Goal: Information Seeking & Learning: Learn about a topic

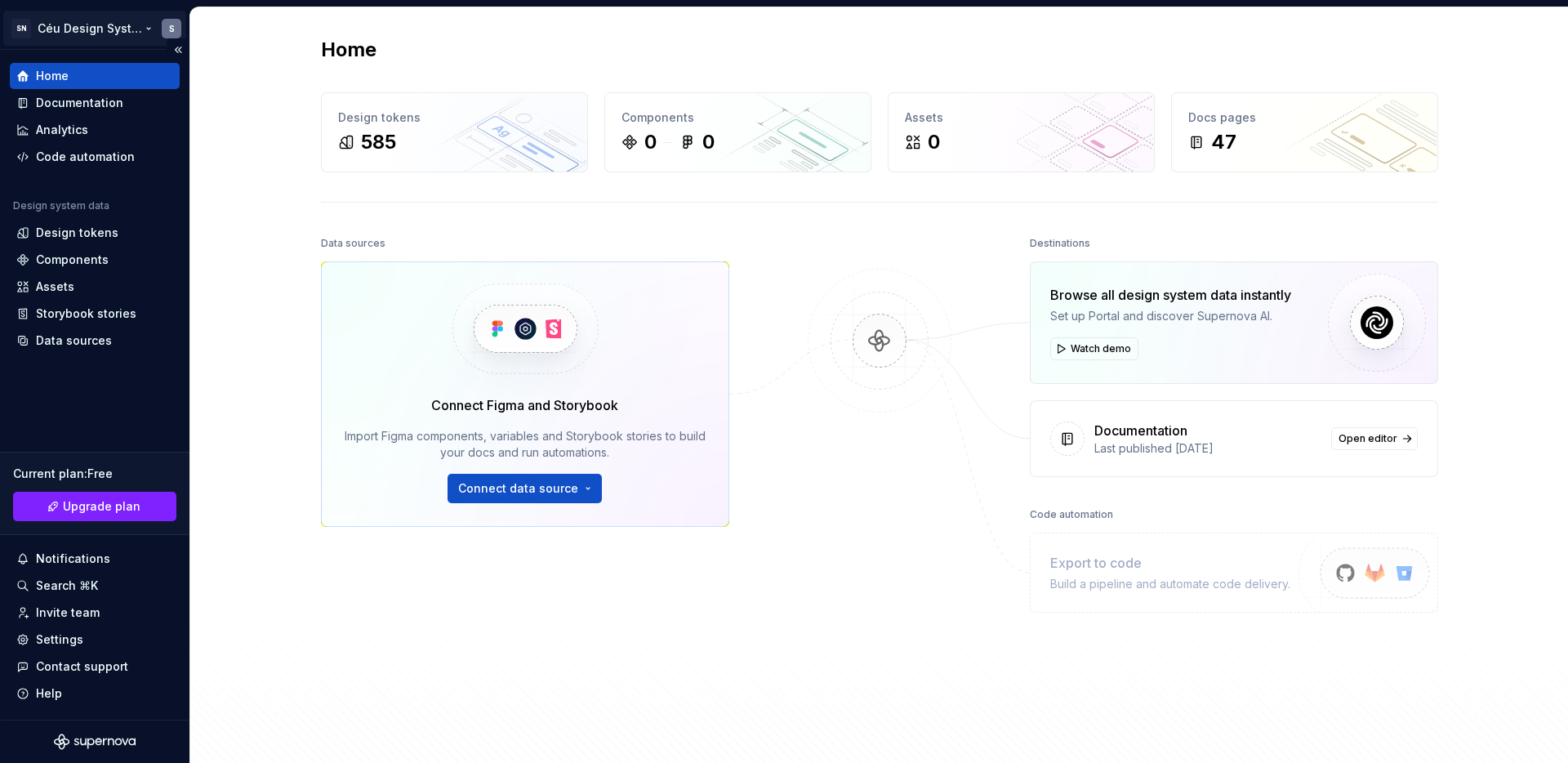
click at [102, 29] on html "SN Céu Design System S Home Documentation Analytics Code automation Design syst…" at bounding box center [784, 382] width 1568 height 763
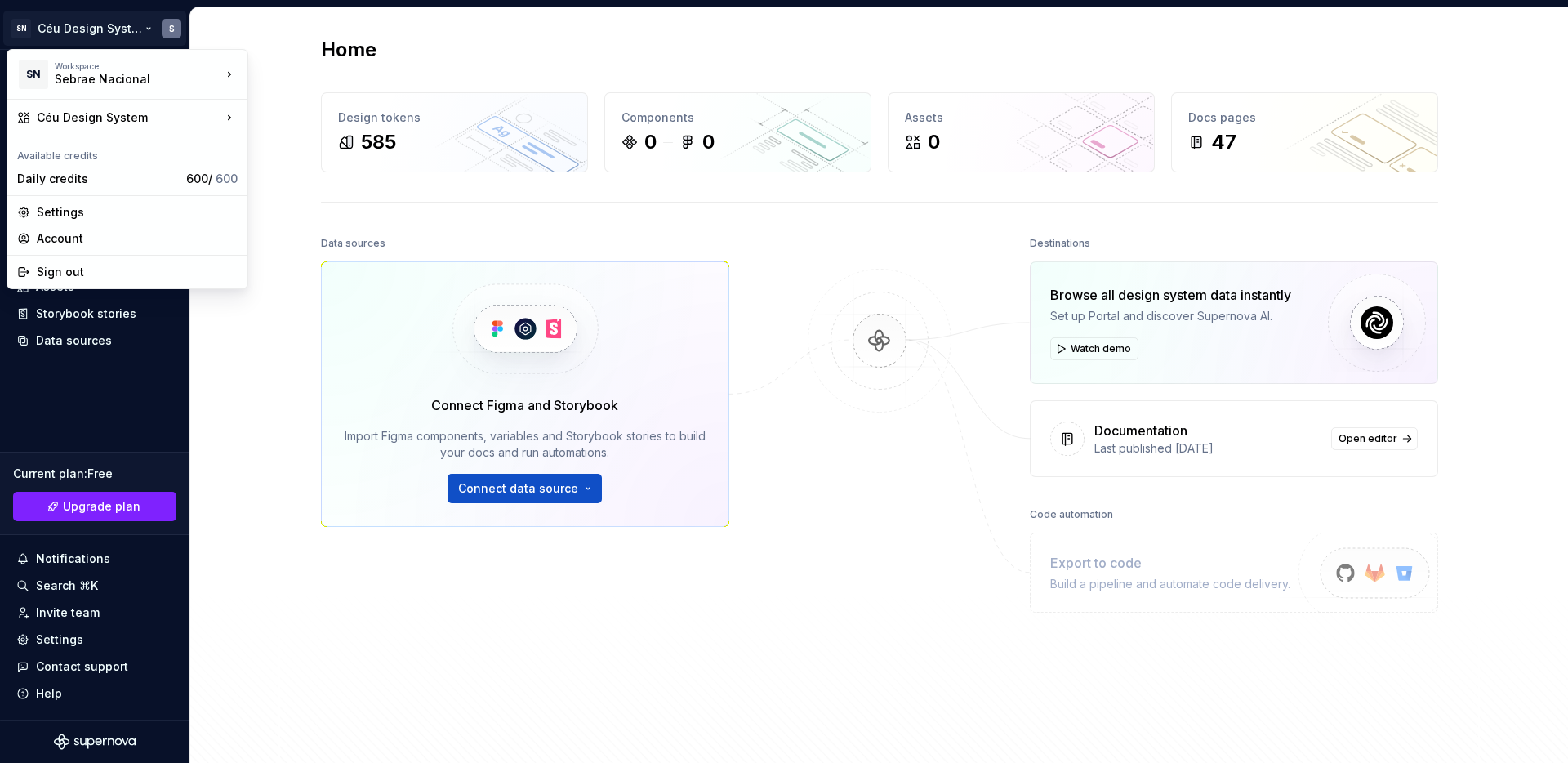
click at [269, 363] on html "SN Céu Design System S Home Documentation Analytics Code automation Design syst…" at bounding box center [784, 382] width 1568 height 763
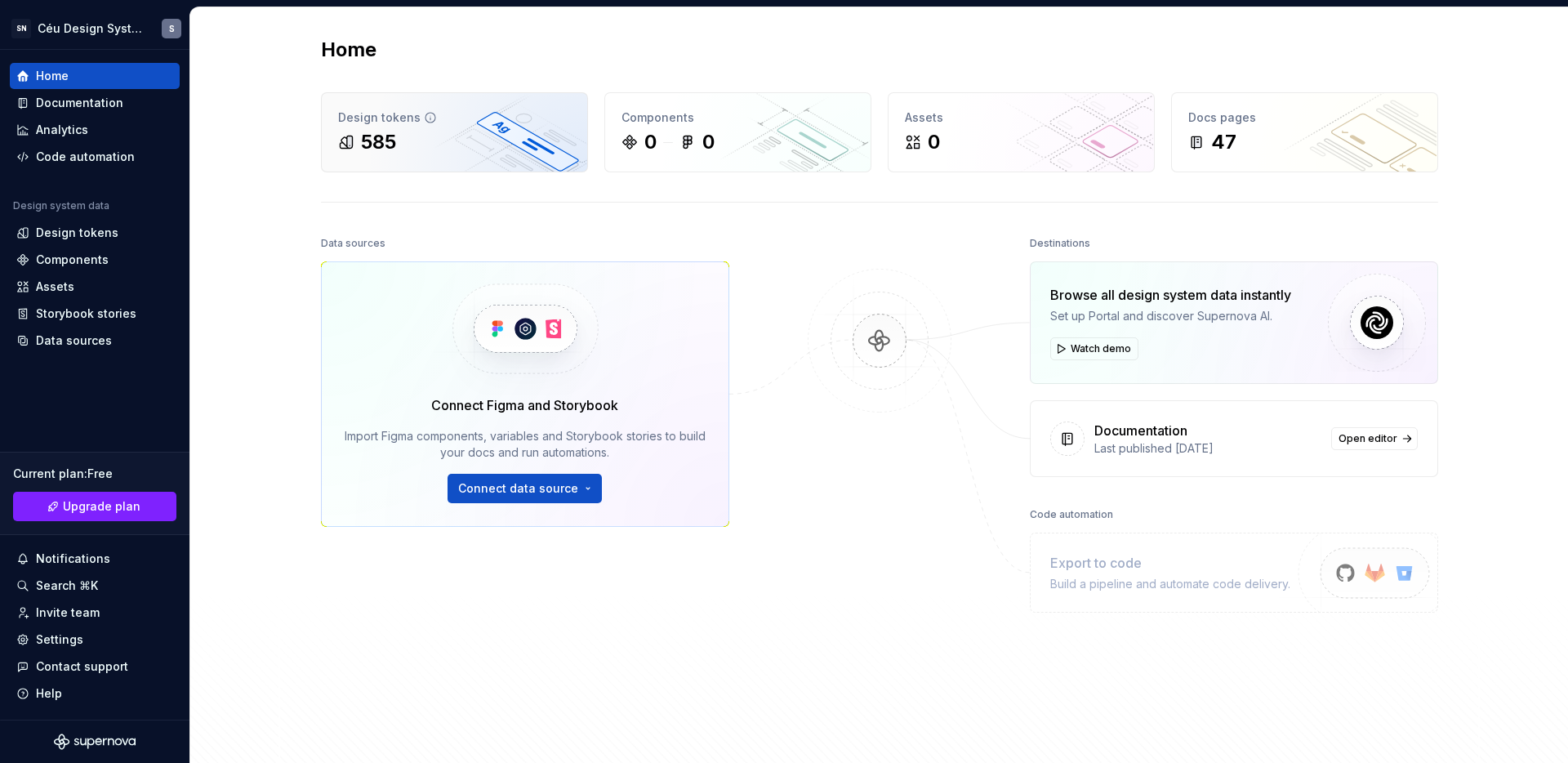
click at [445, 132] on div "585" at bounding box center [454, 141] width 233 height 26
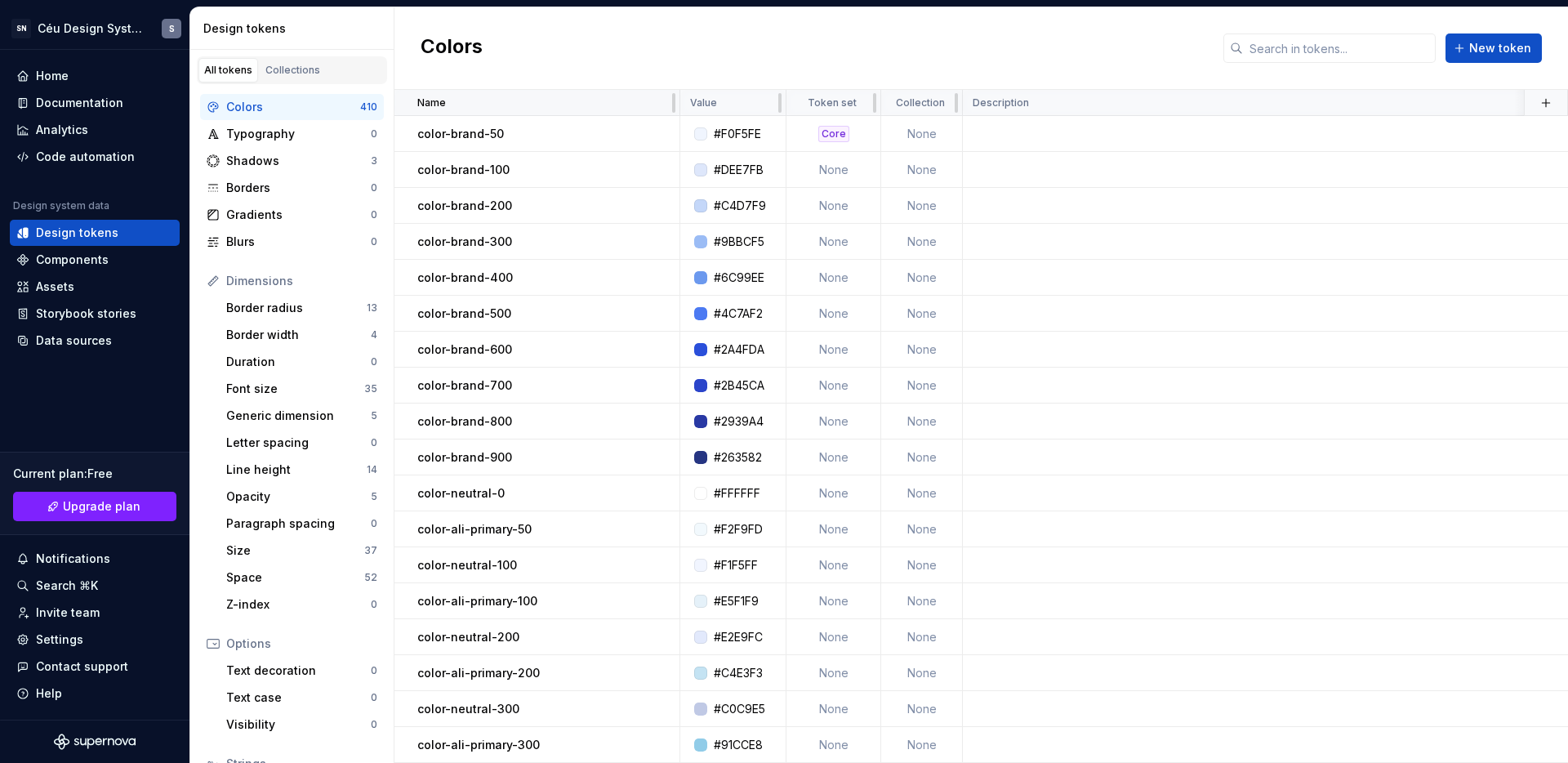
click at [584, 101] on div "Name" at bounding box center [544, 103] width 253 height 13
click at [1294, 52] on input "text" at bounding box center [1340, 48] width 192 height 29
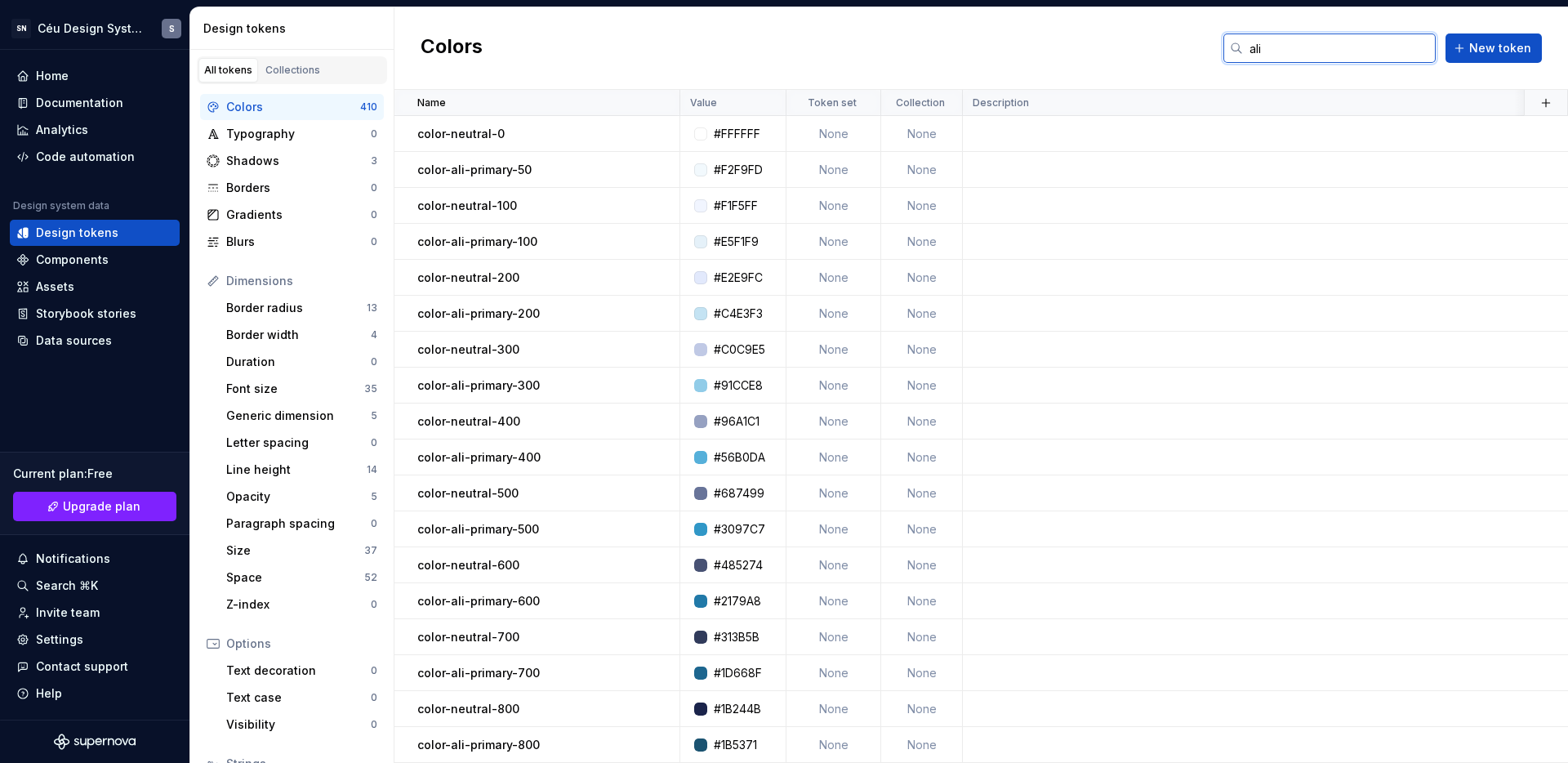
type input "ali"
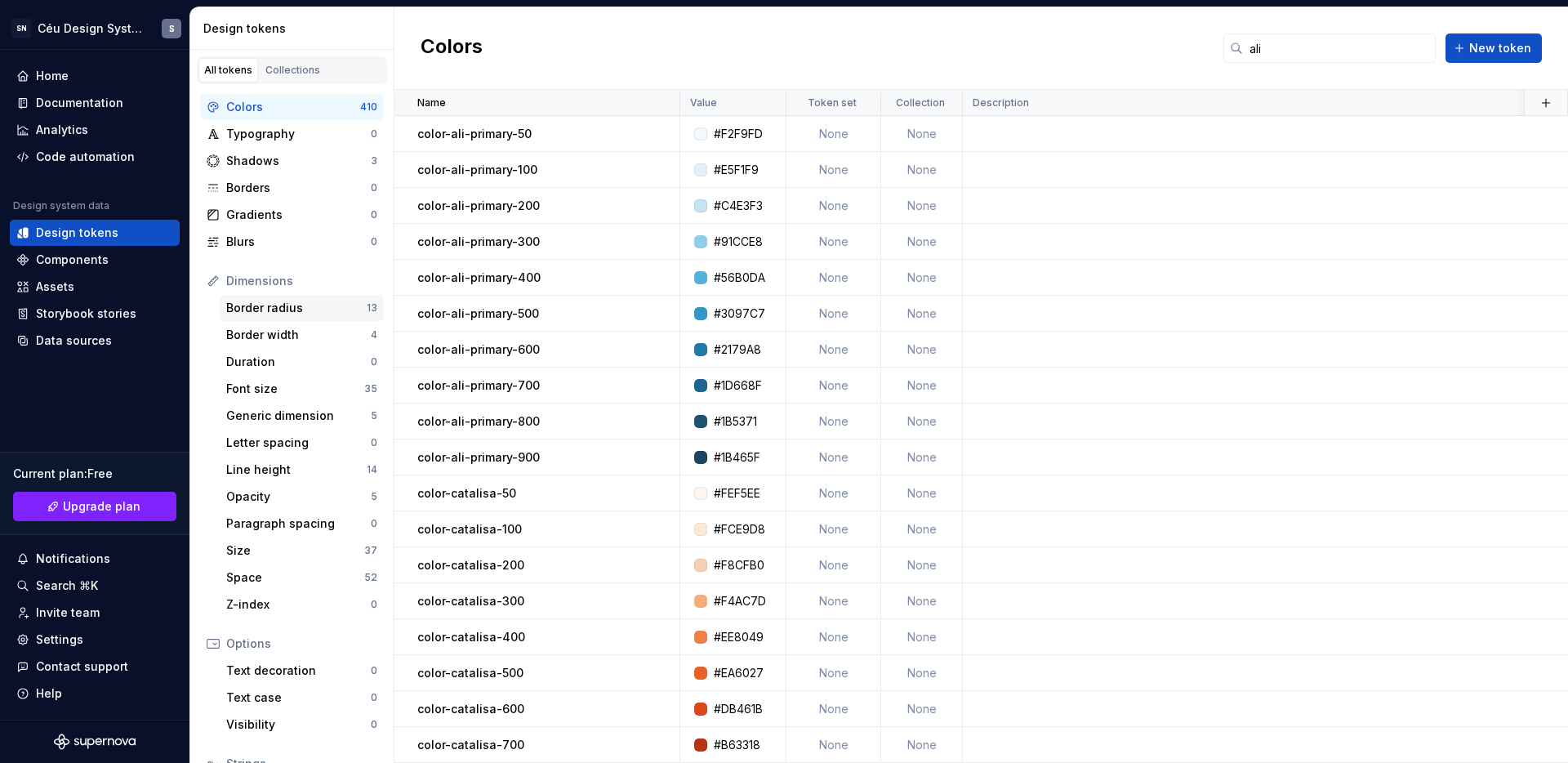
click at [286, 305] on div "Border radius" at bounding box center [296, 308] width 141 height 17
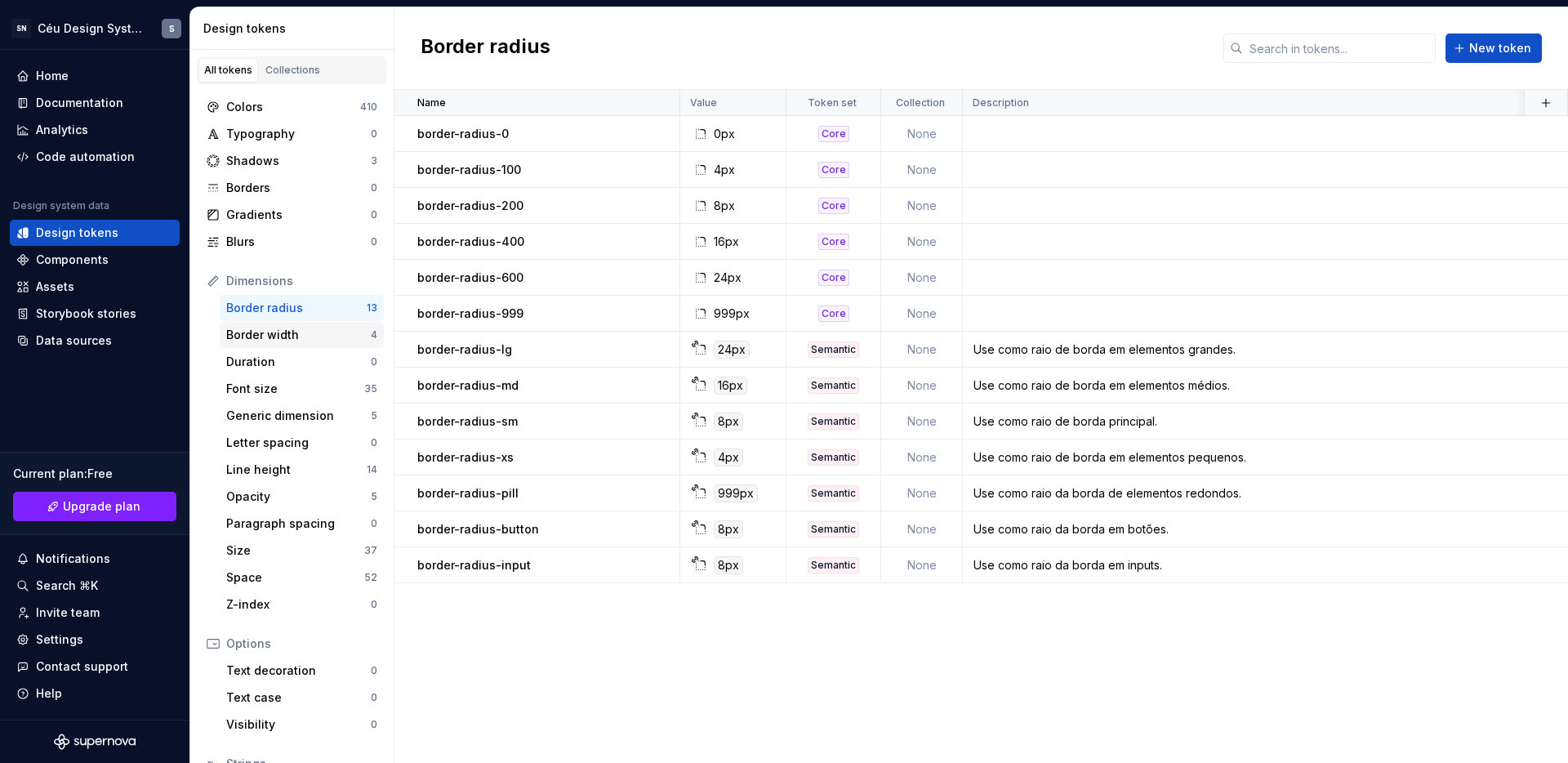
click at [270, 327] on div "Border width" at bounding box center [298, 335] width 145 height 17
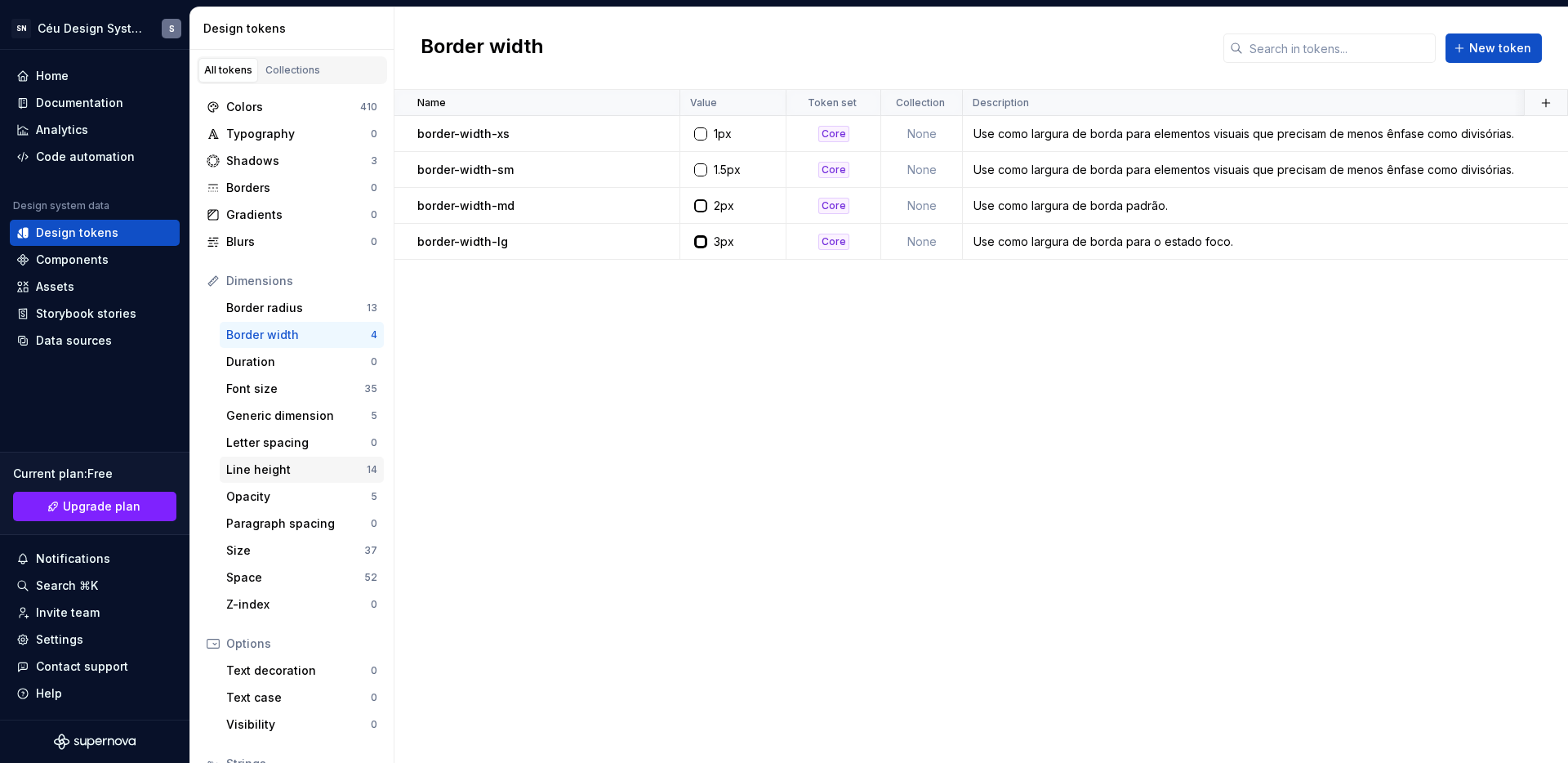
click at [284, 470] on div "Line height" at bounding box center [296, 470] width 141 height 17
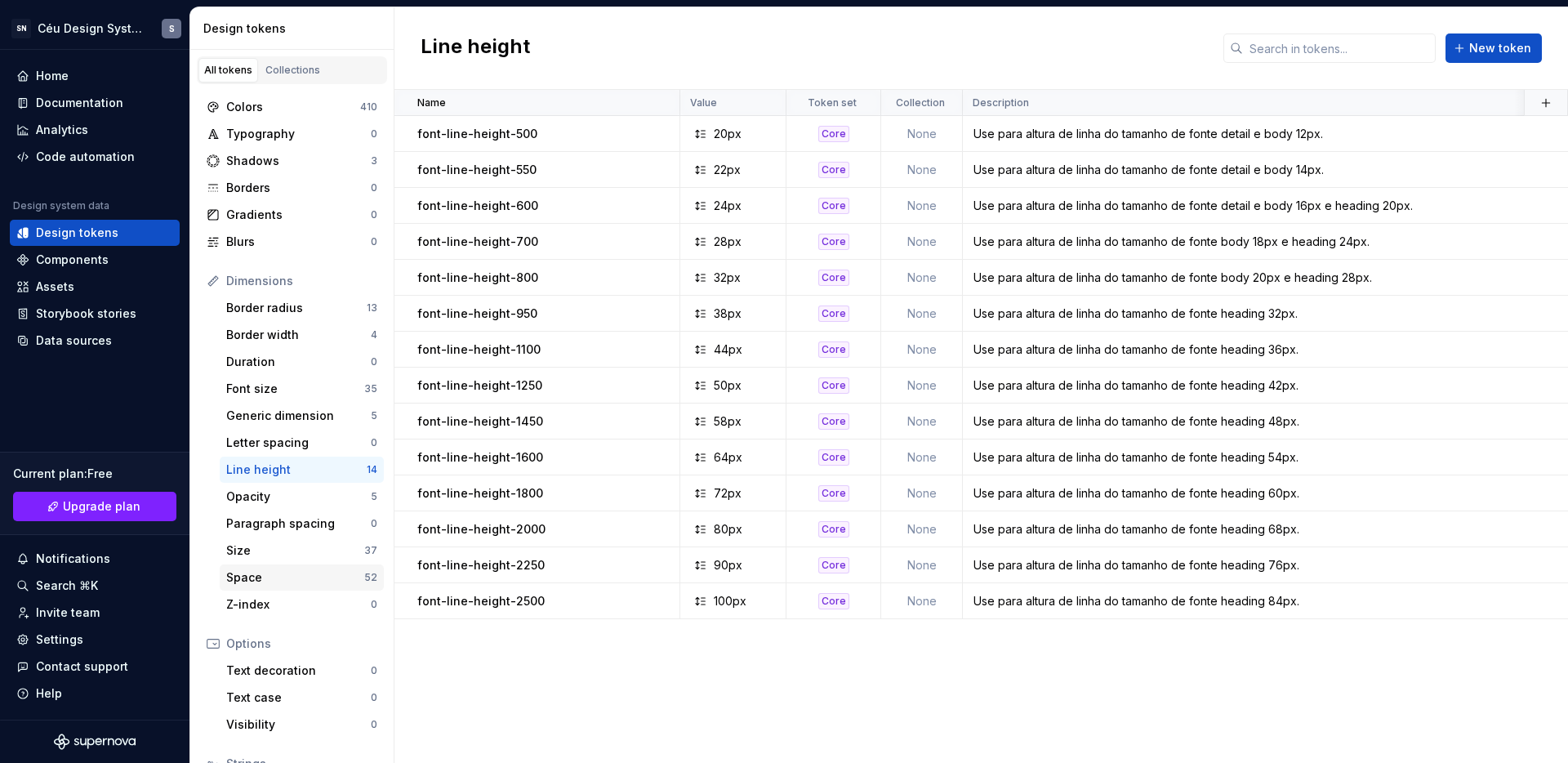
click at [300, 569] on div "Space" at bounding box center [295, 577] width 138 height 17
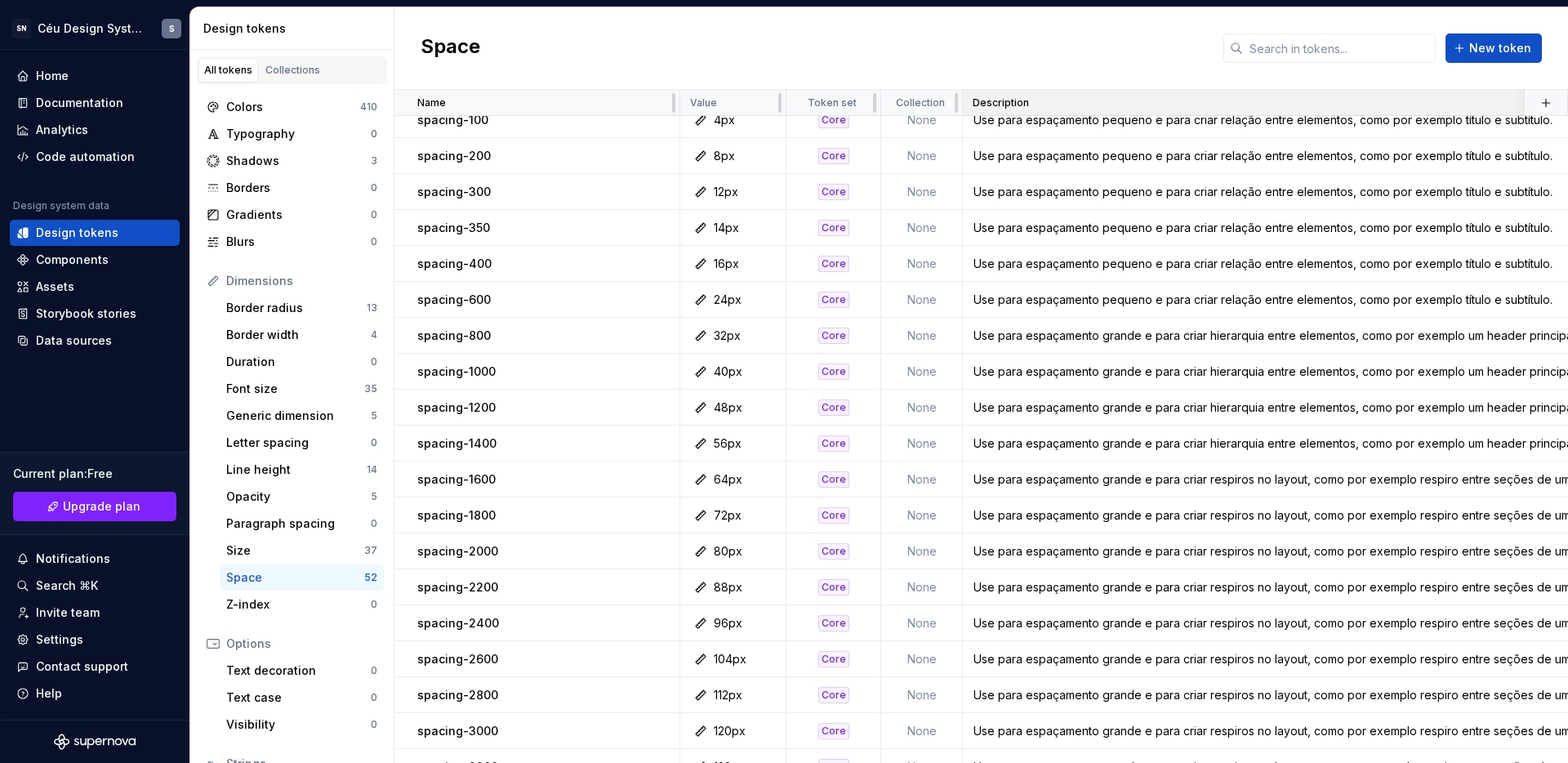
scroll to position [83, 0]
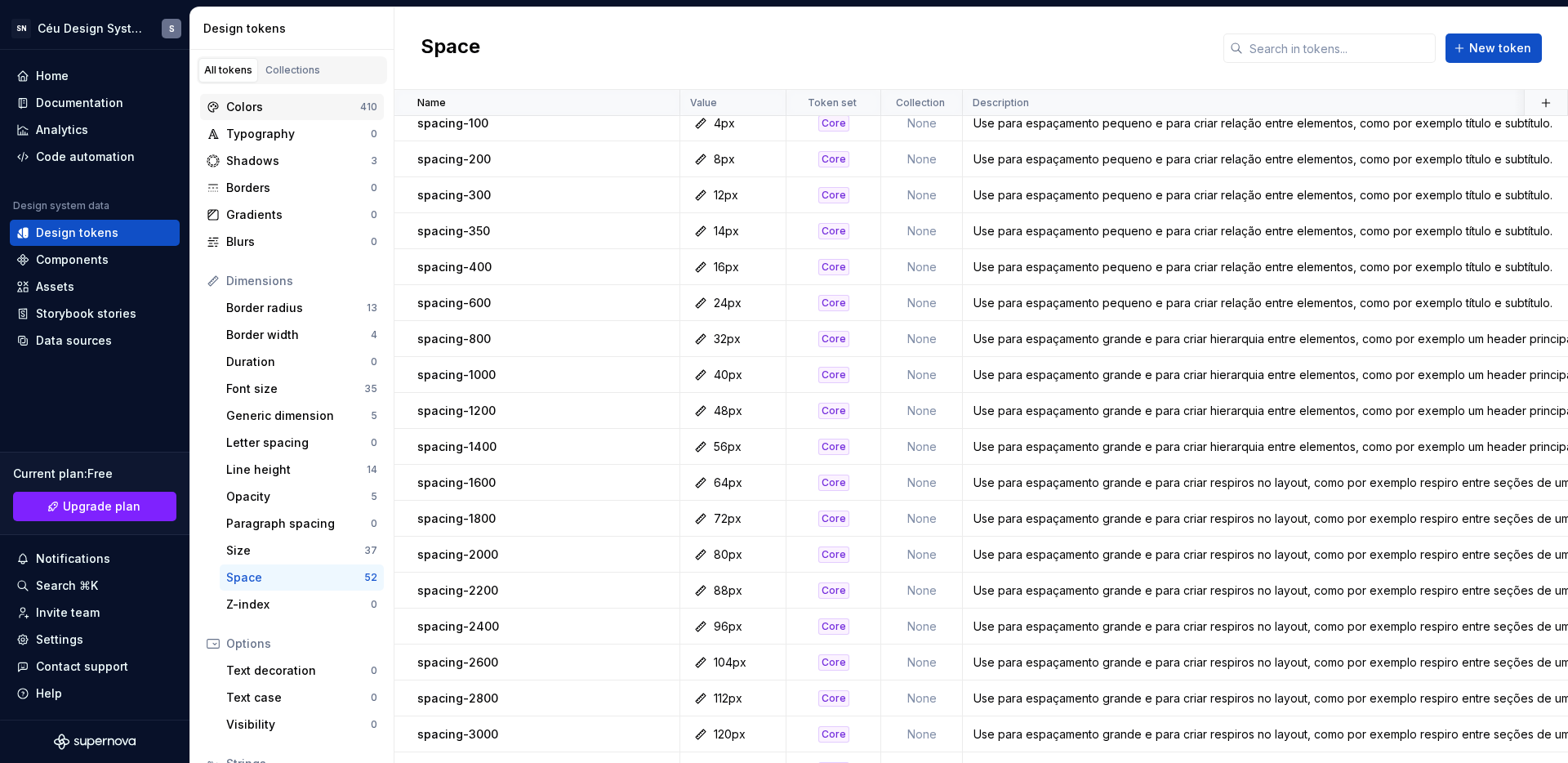
click at [258, 105] on div "Colors" at bounding box center [293, 107] width 134 height 17
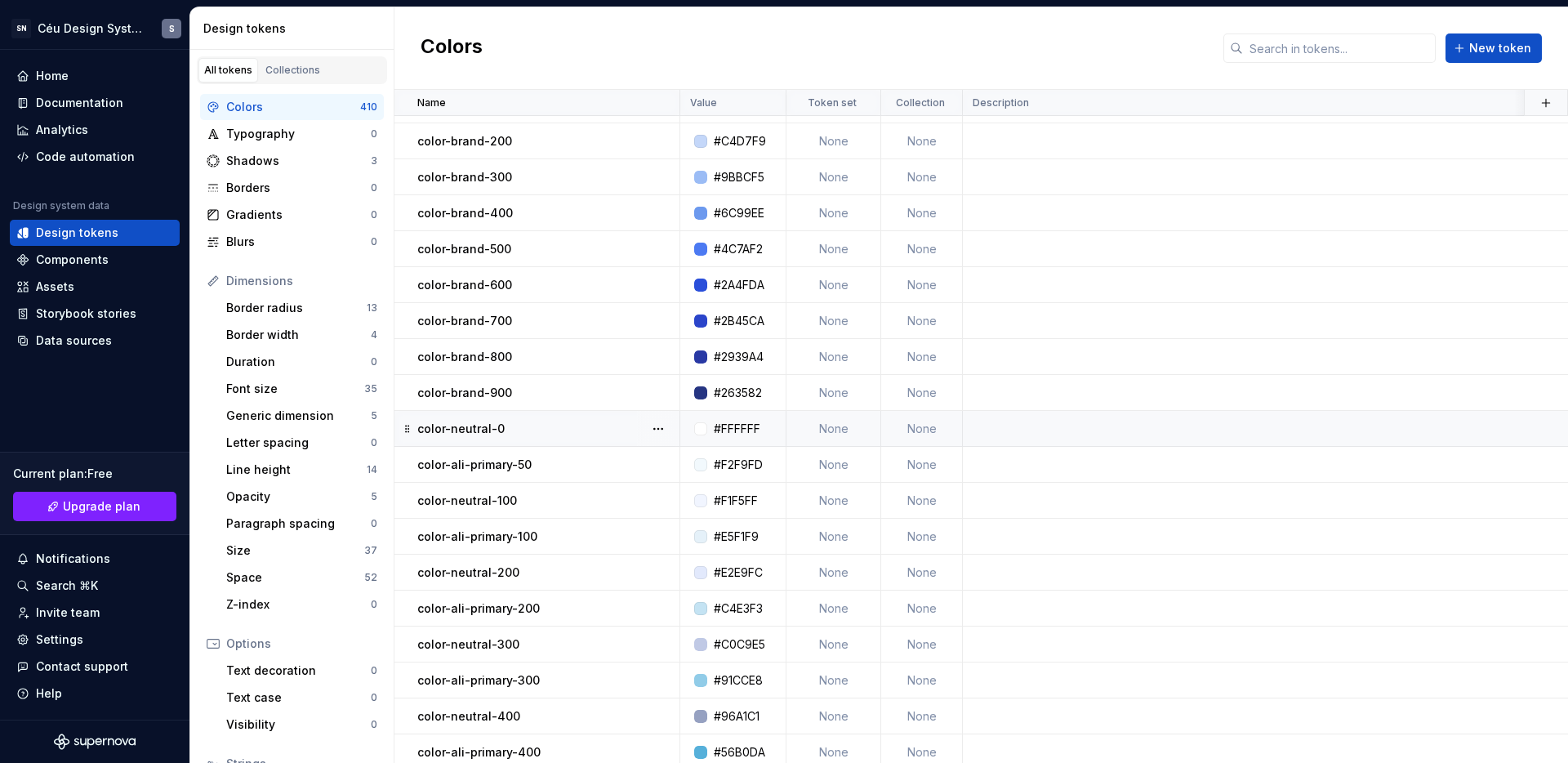
scroll to position [85, 0]
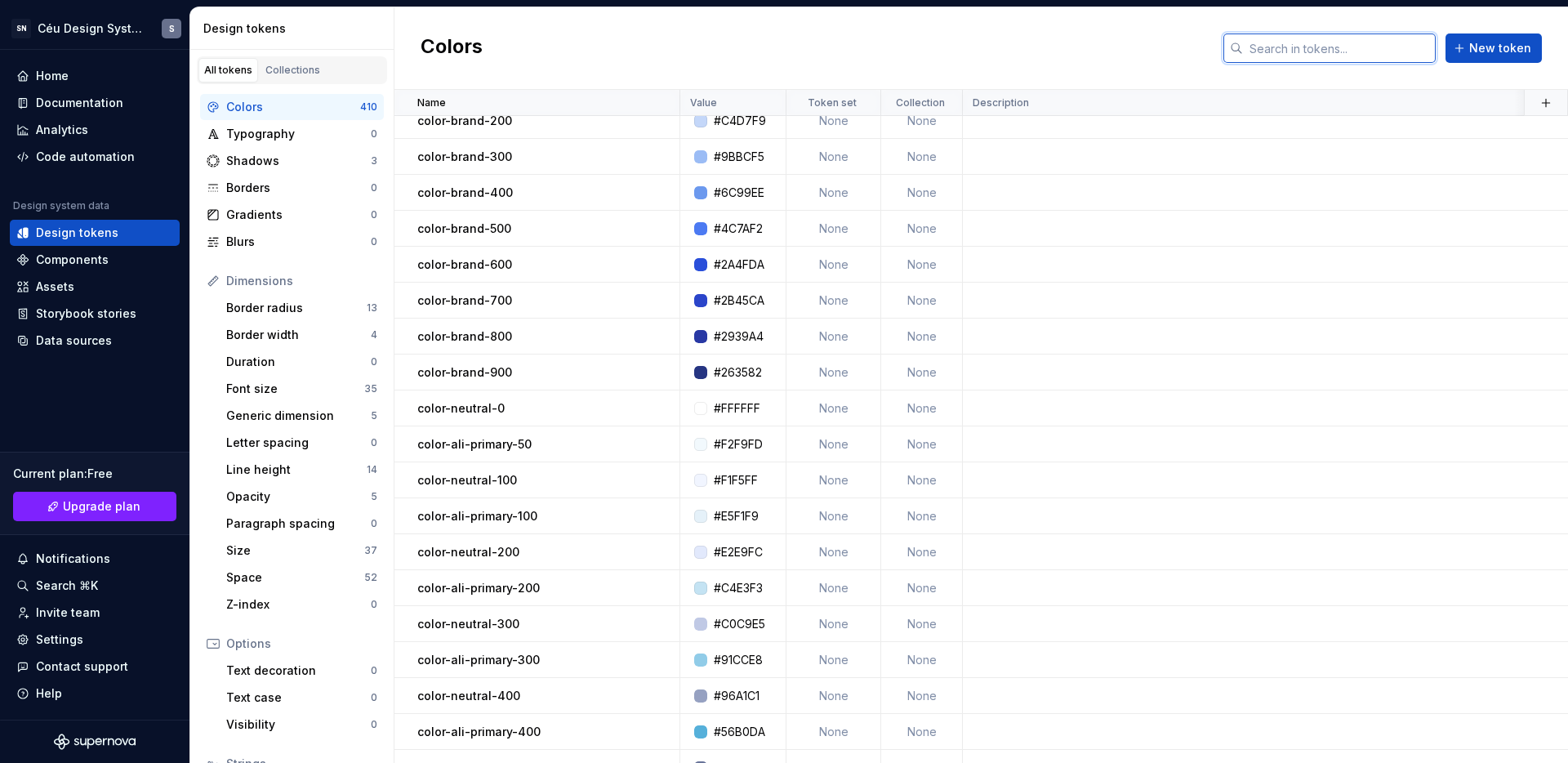
click at [1322, 43] on input "text" at bounding box center [1340, 48] width 192 height 29
type input "ali"
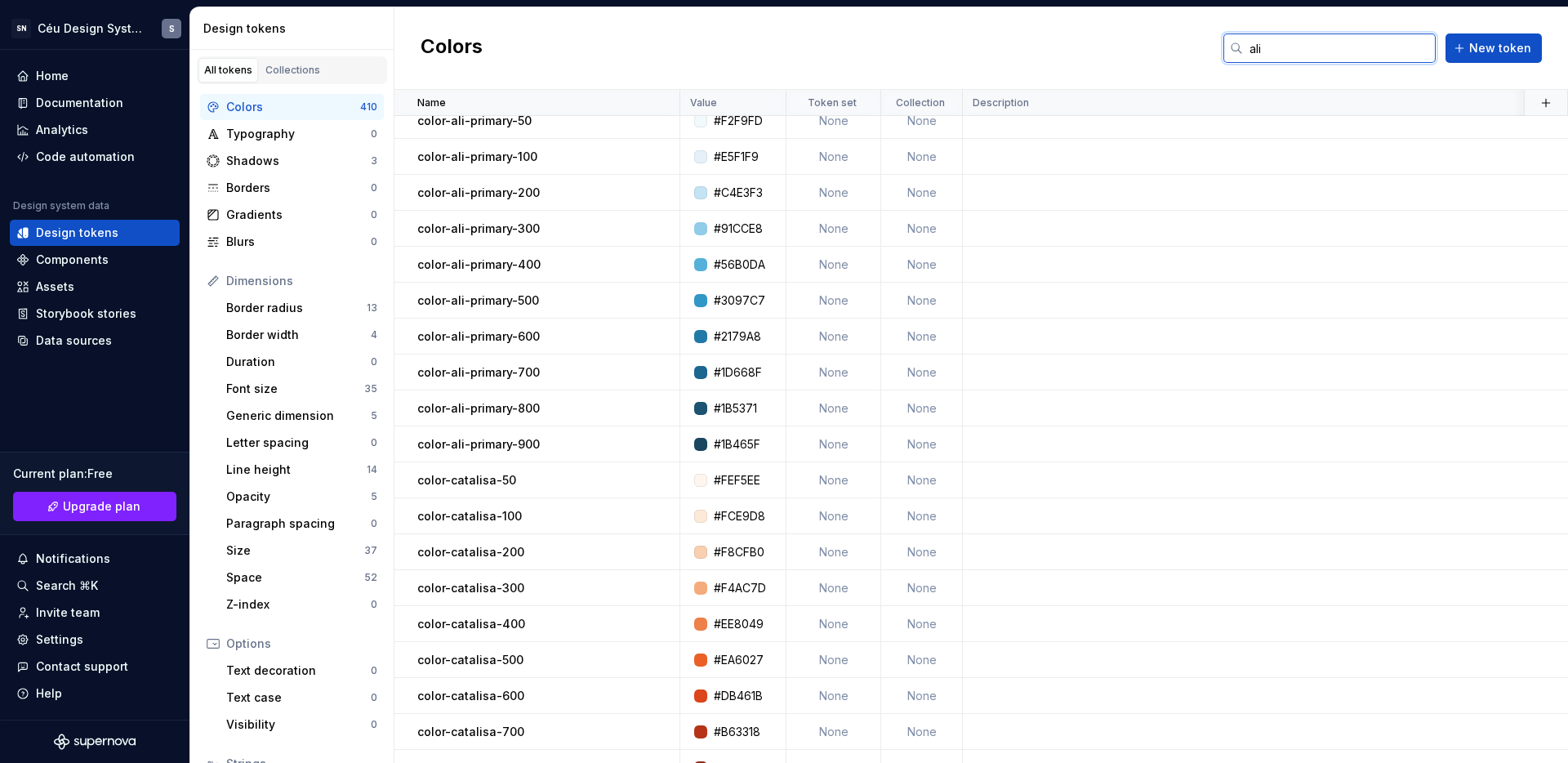
scroll to position [0, 0]
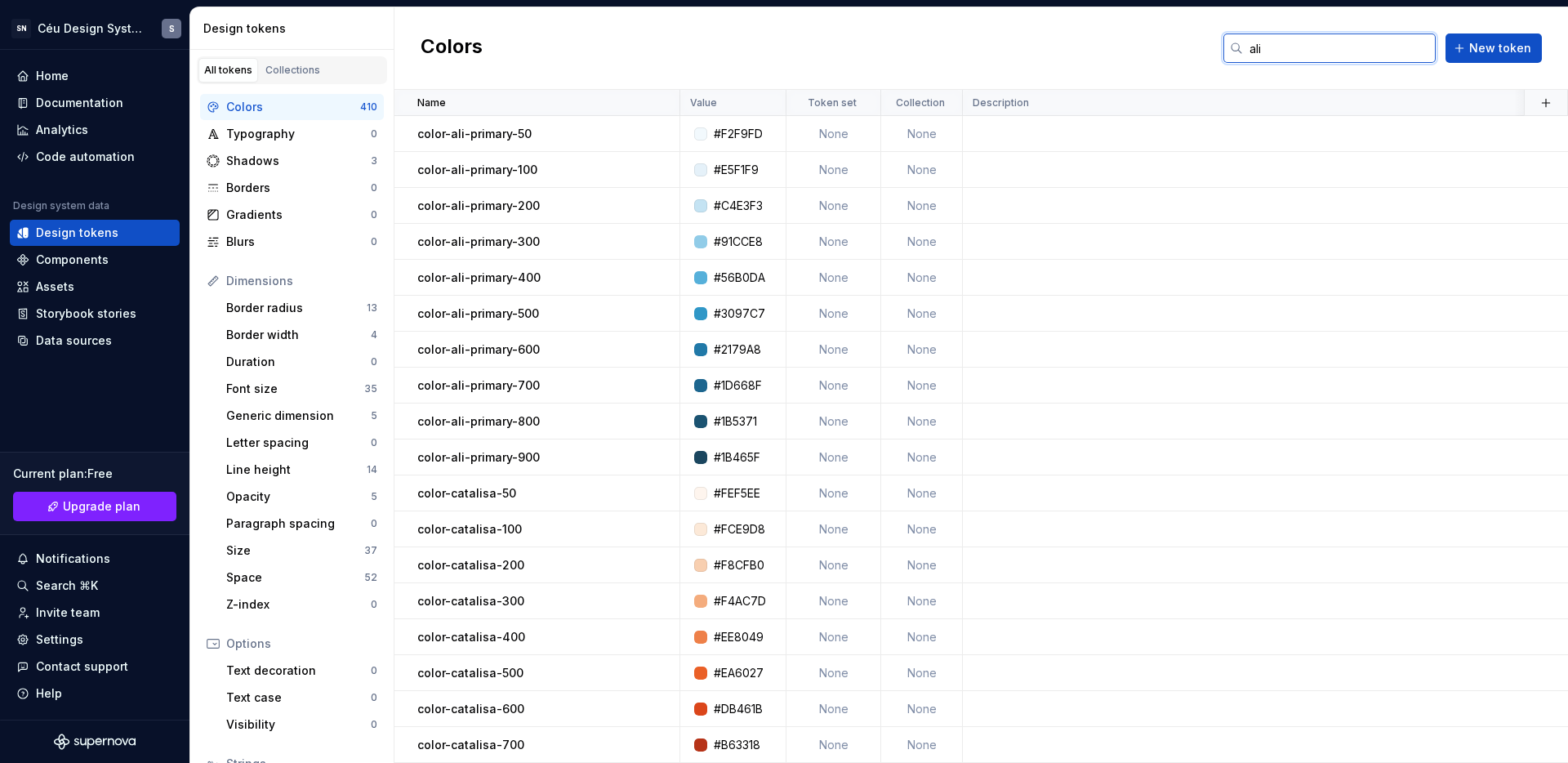
click at [1381, 52] on input "ali" at bounding box center [1340, 48] width 192 height 29
click at [1380, 52] on input "ali" at bounding box center [1340, 48] width 192 height 29
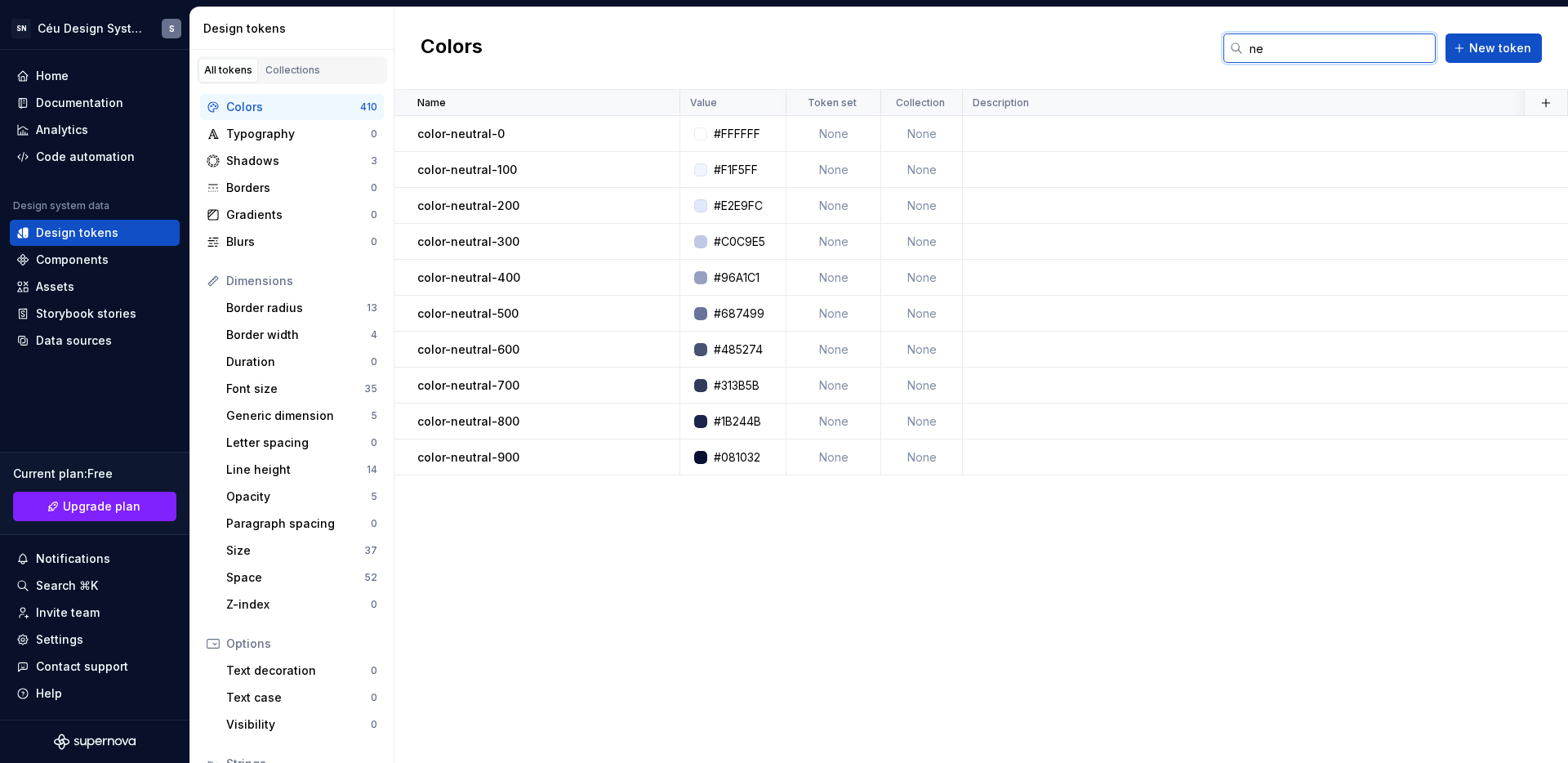
type input "n"
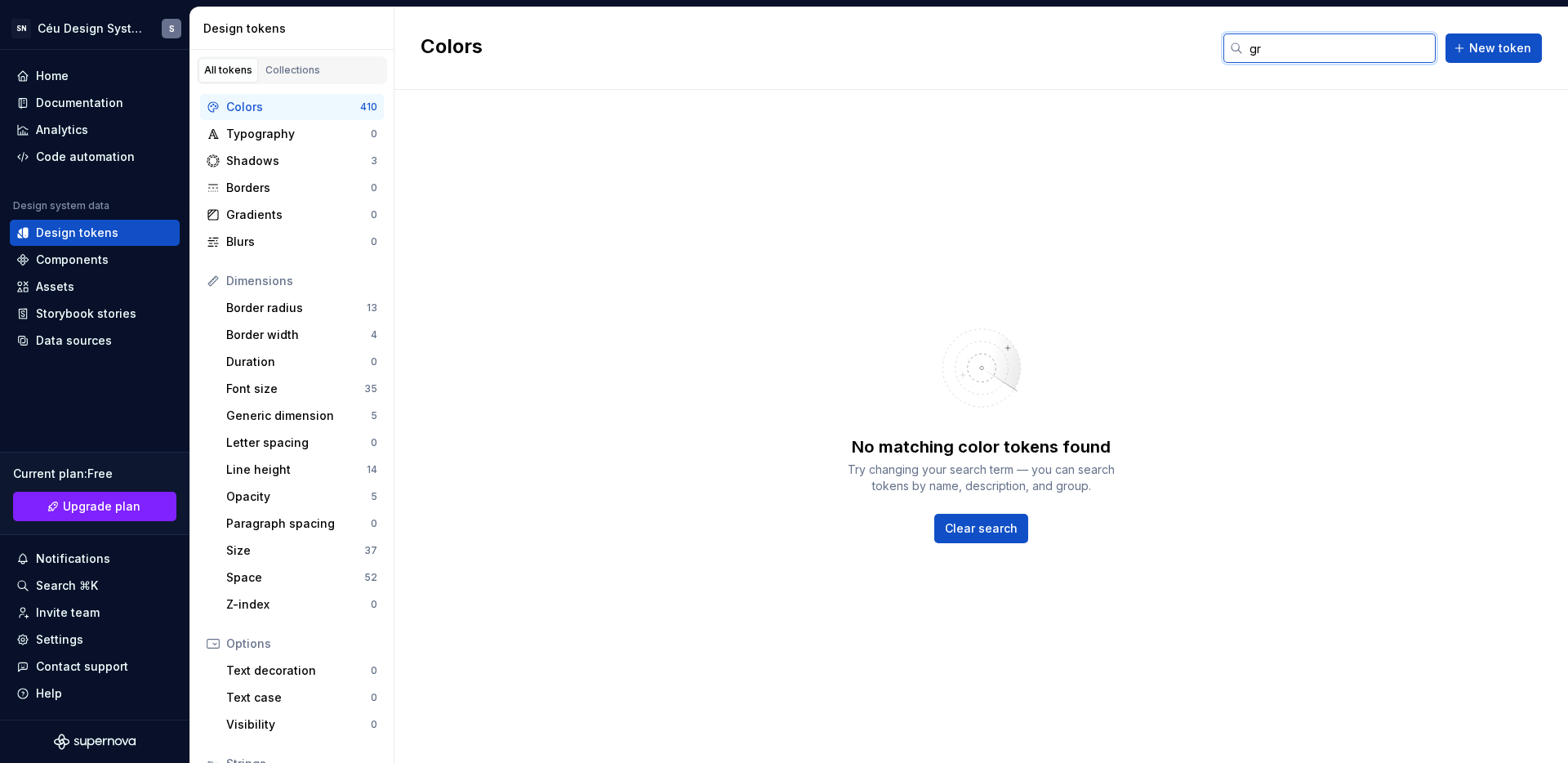
type input "g"
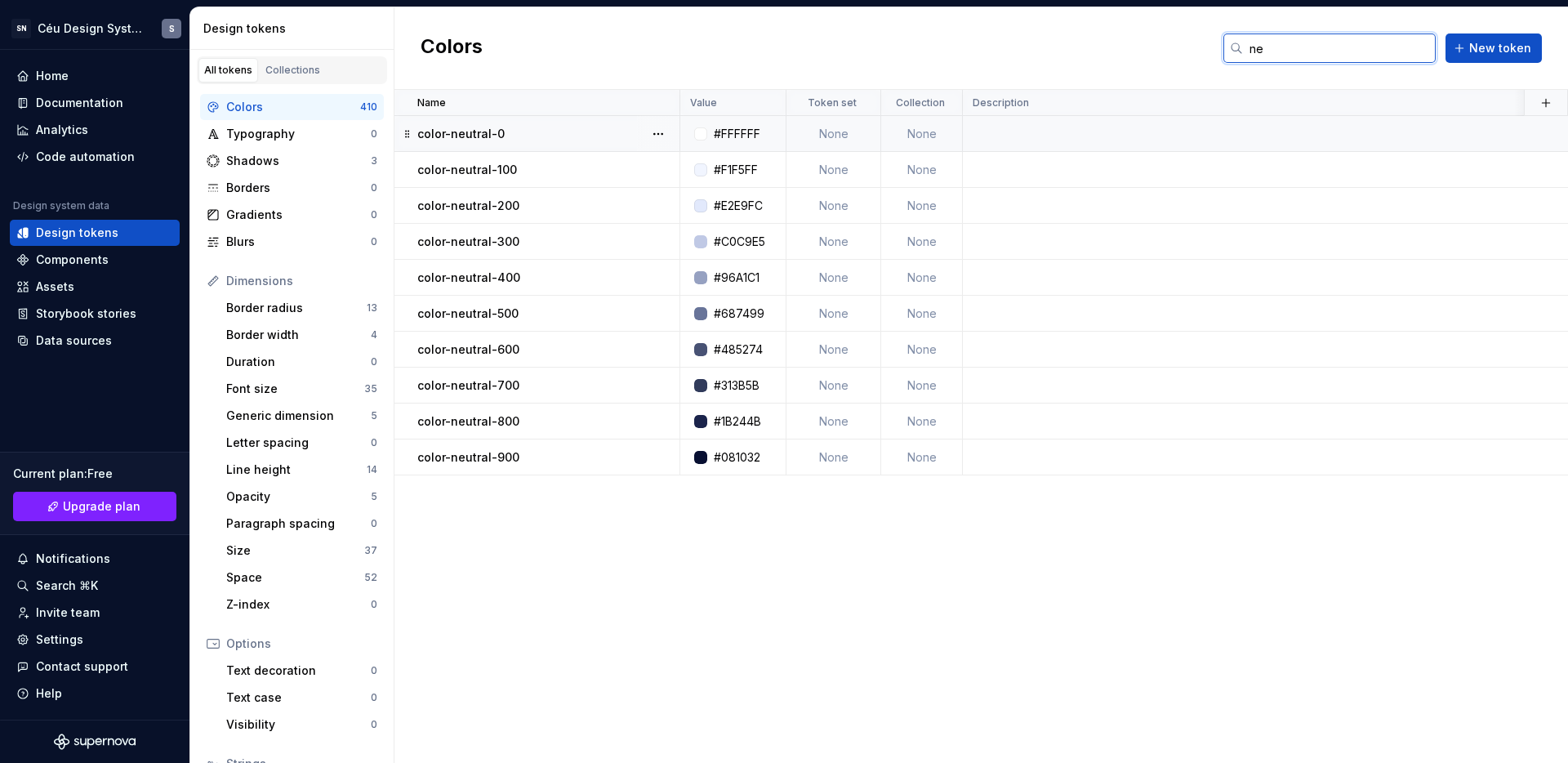
type input "n"
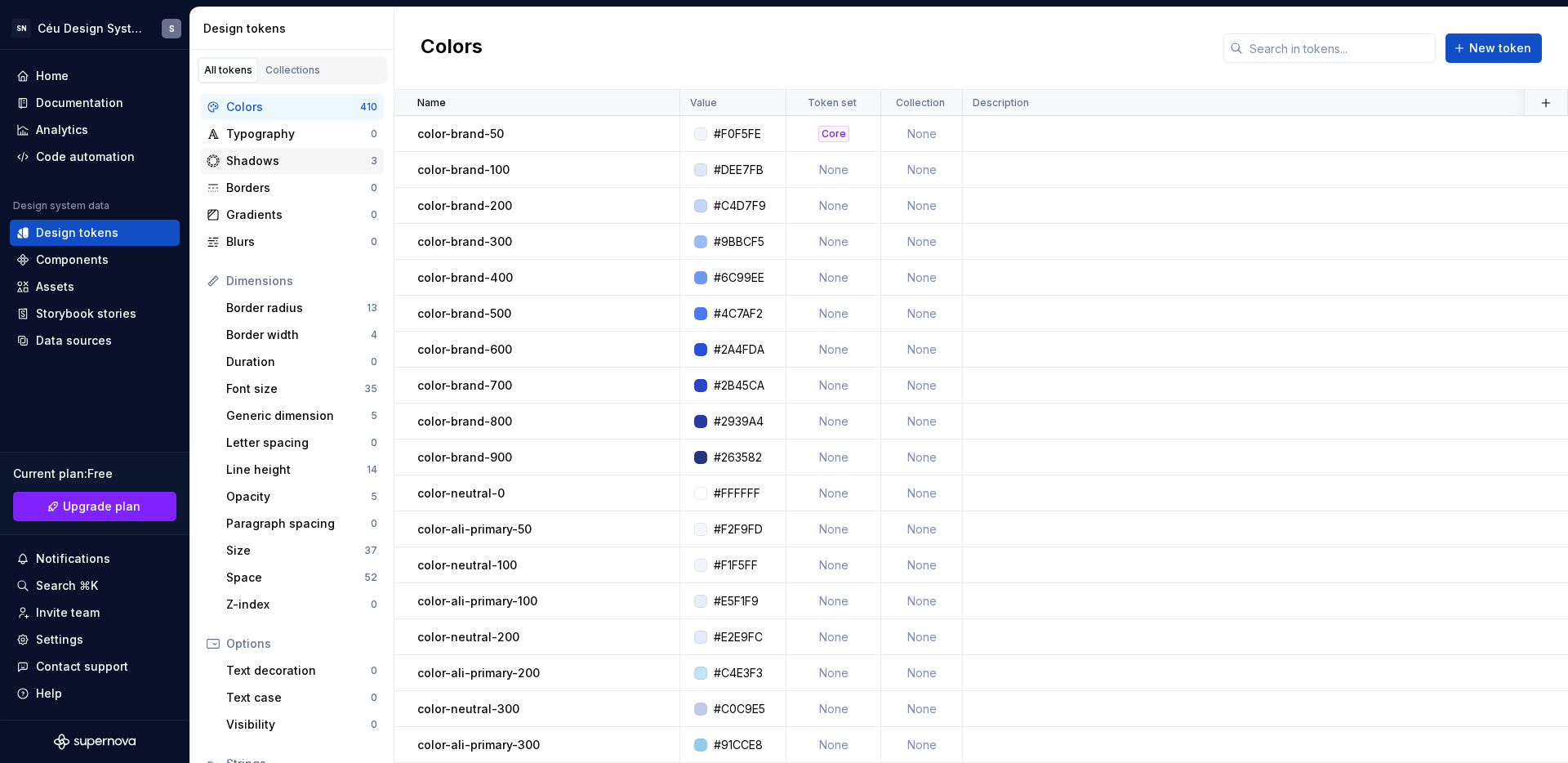
click at [277, 166] on div "Shadows" at bounding box center [298, 161] width 145 height 17
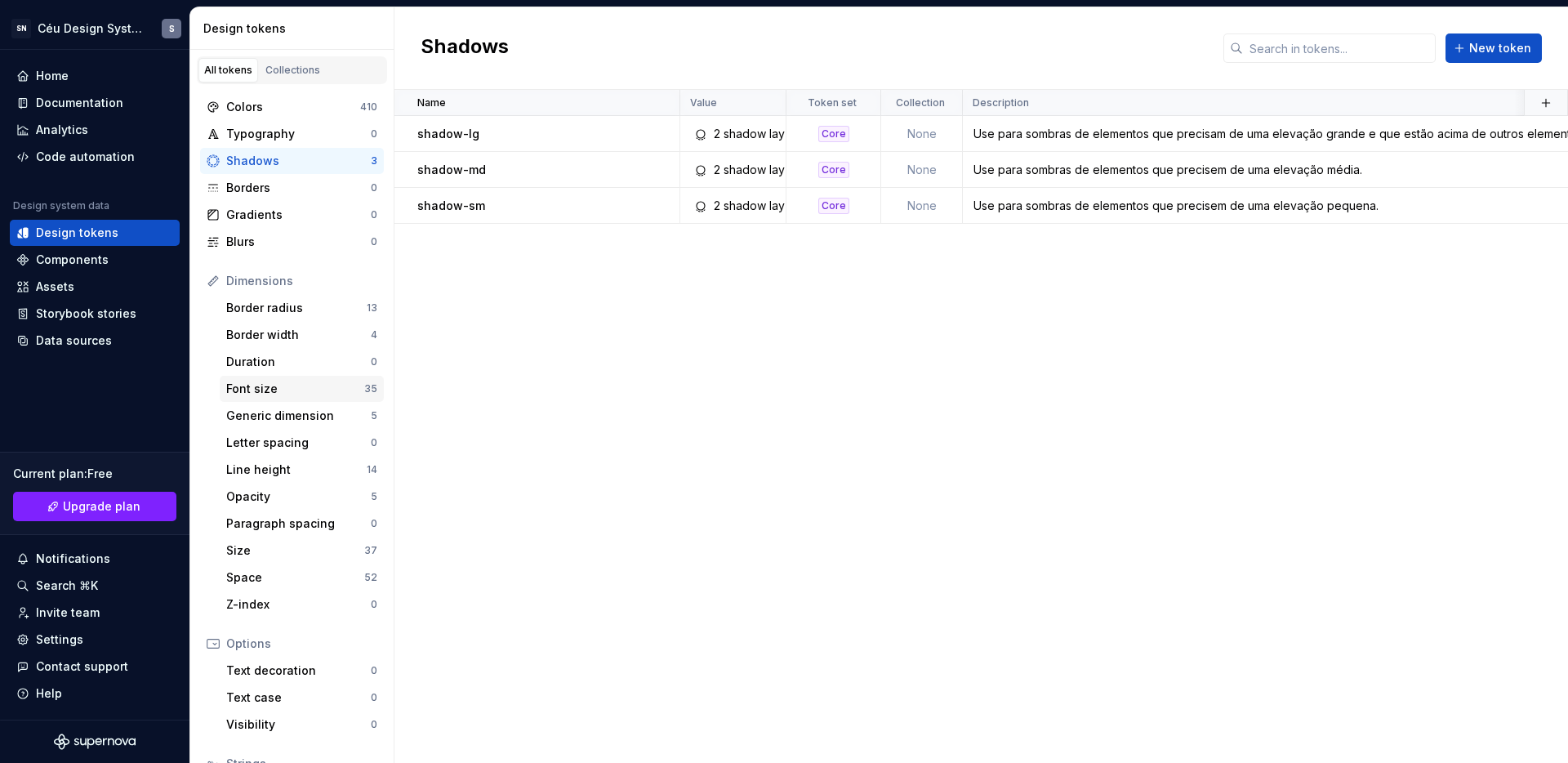
click at [290, 387] on div "Font size" at bounding box center [295, 389] width 138 height 17
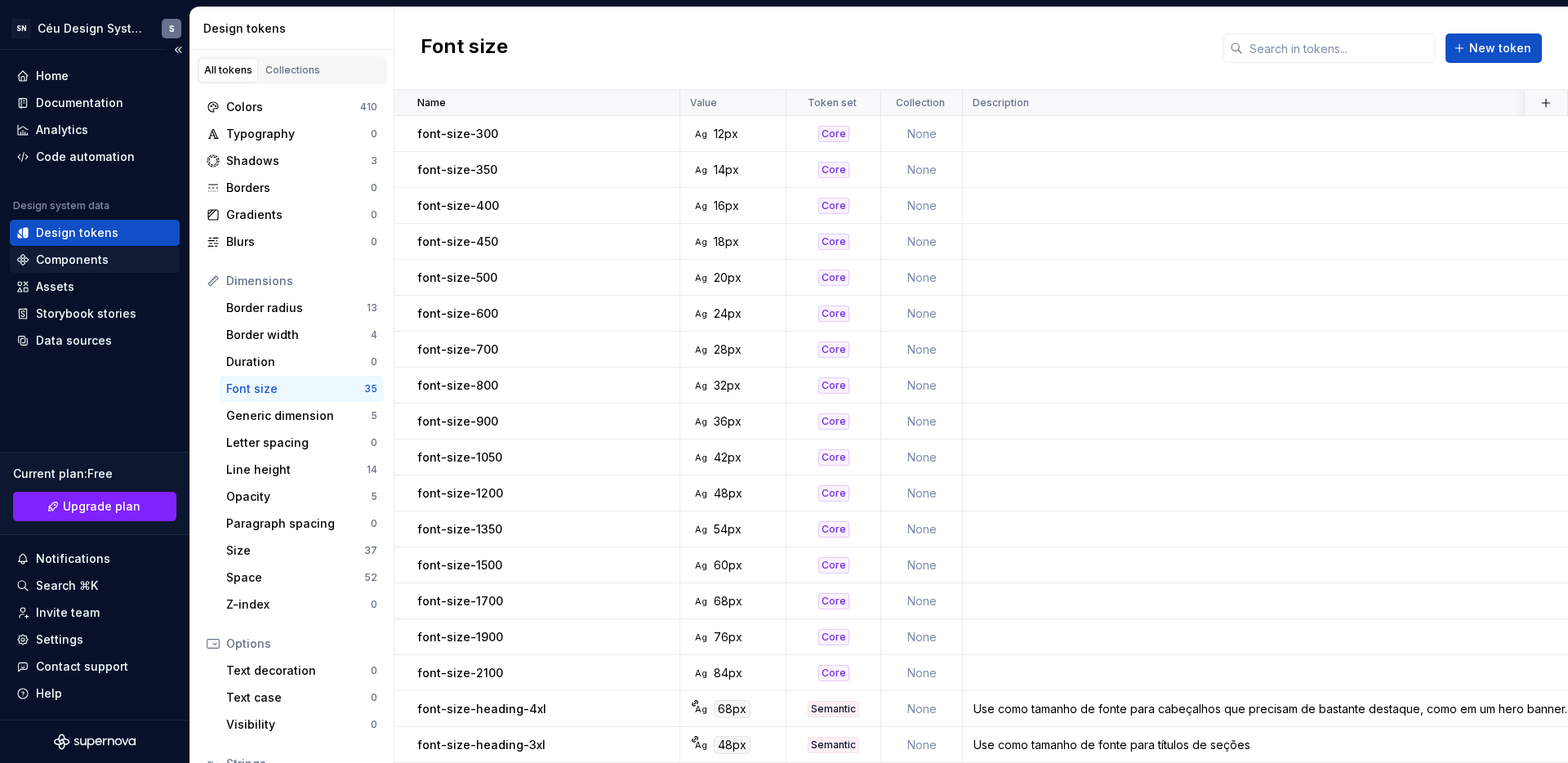
click at [98, 261] on div "Components" at bounding box center [72, 260] width 73 height 17
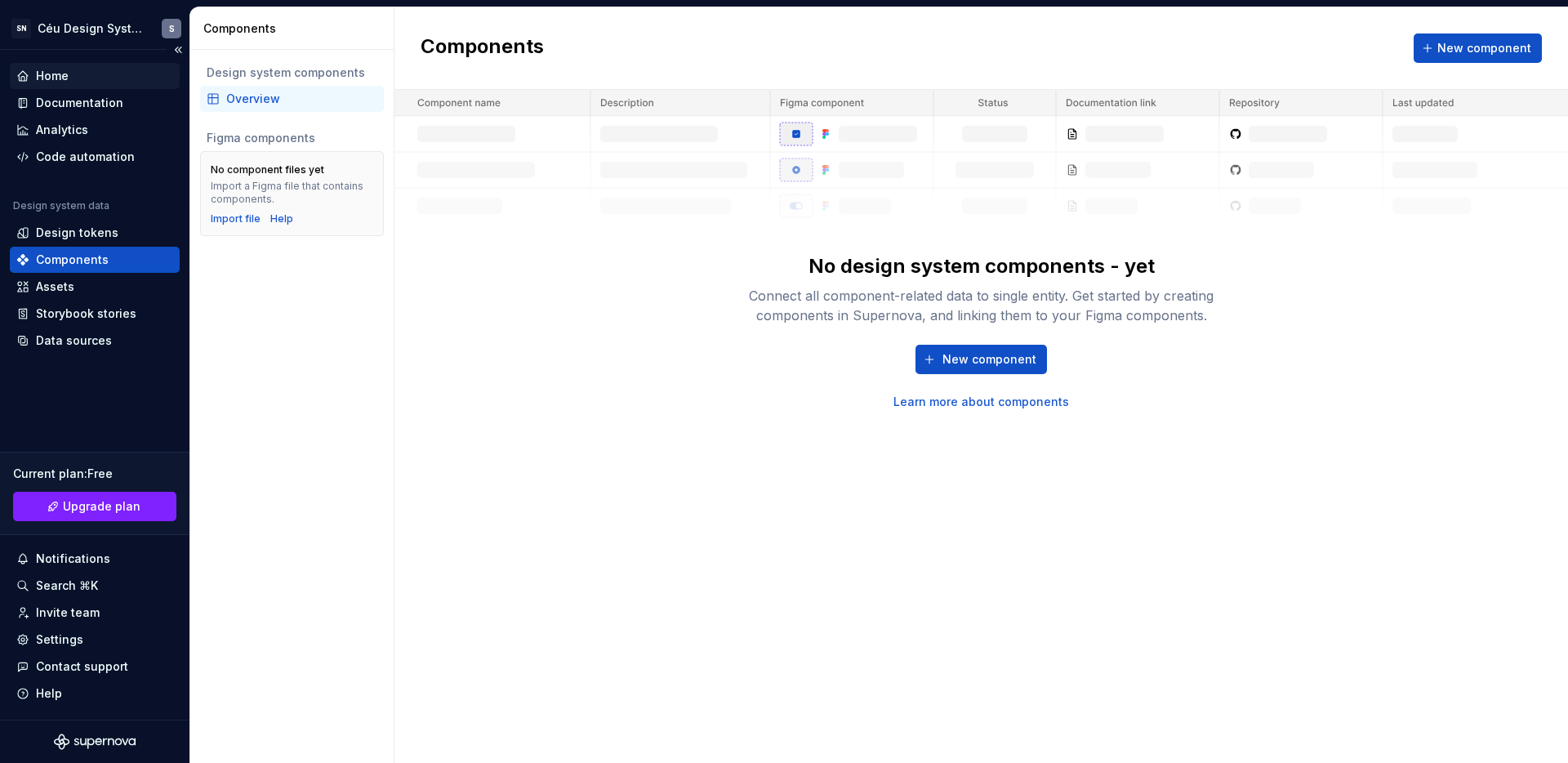
click at [56, 79] on div "Home" at bounding box center [52, 76] width 33 height 17
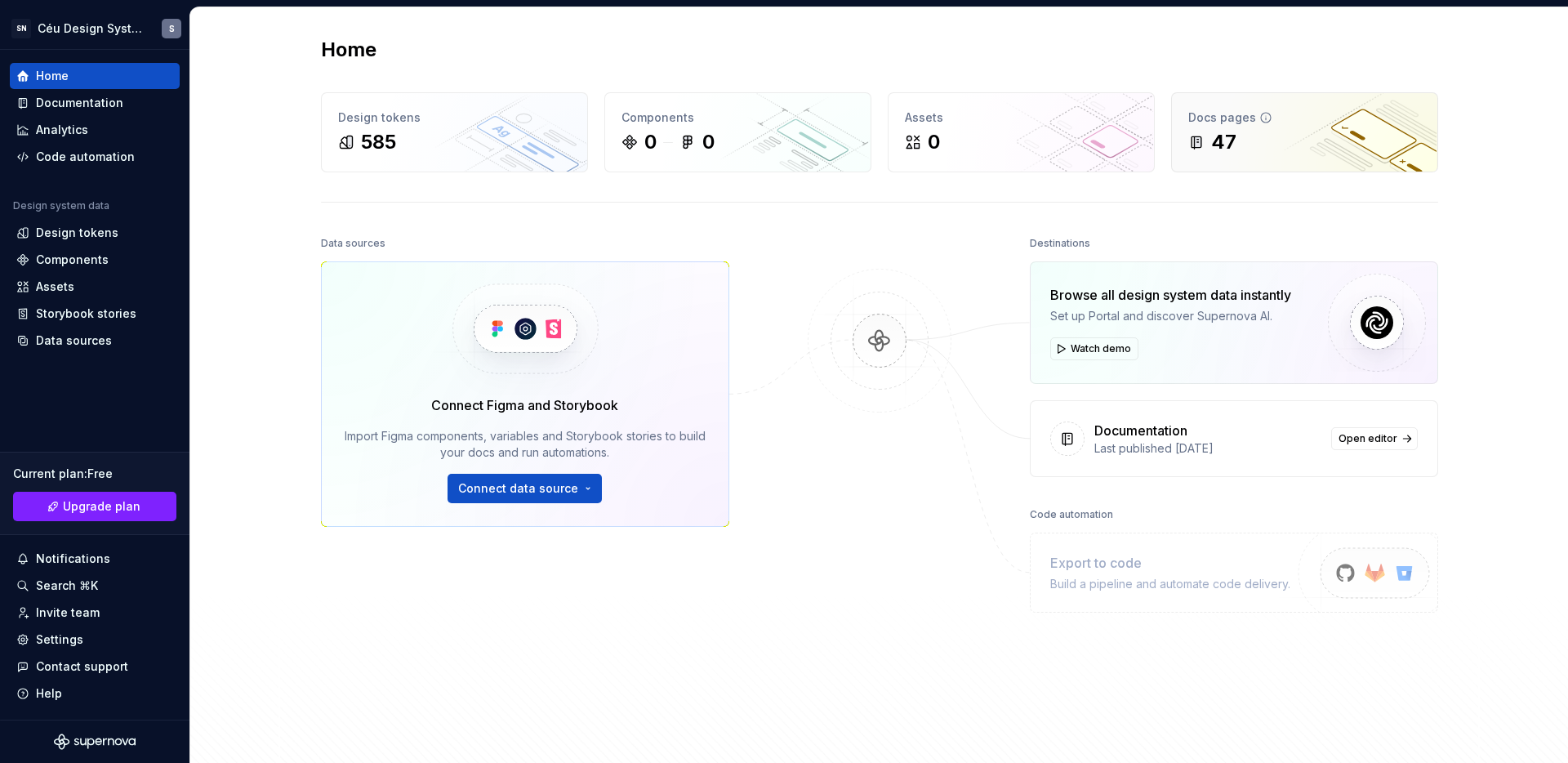
click at [1243, 129] on div "47" at bounding box center [1304, 141] width 233 height 26
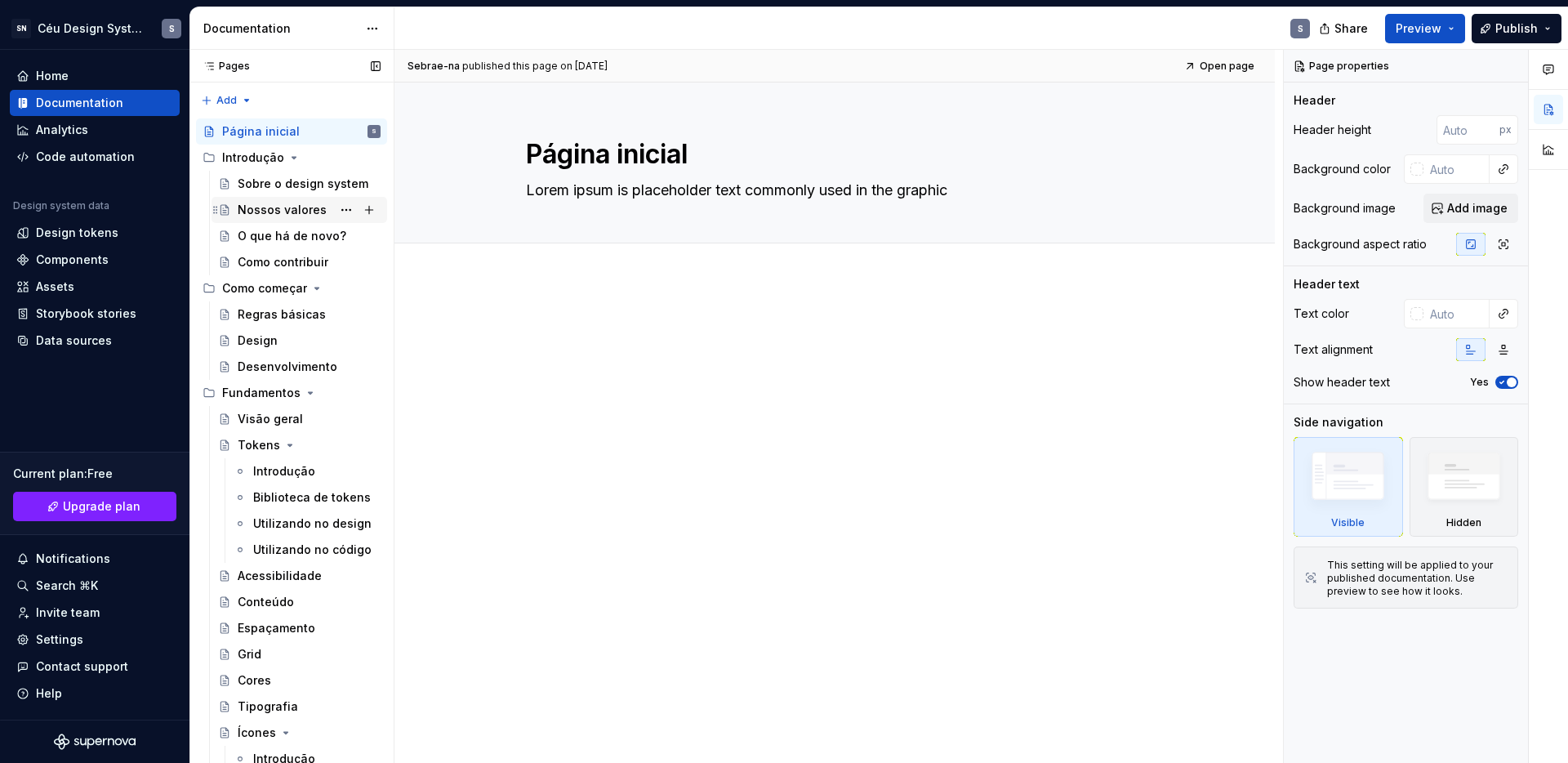
click at [282, 213] on div "Nossos valores" at bounding box center [282, 210] width 89 height 17
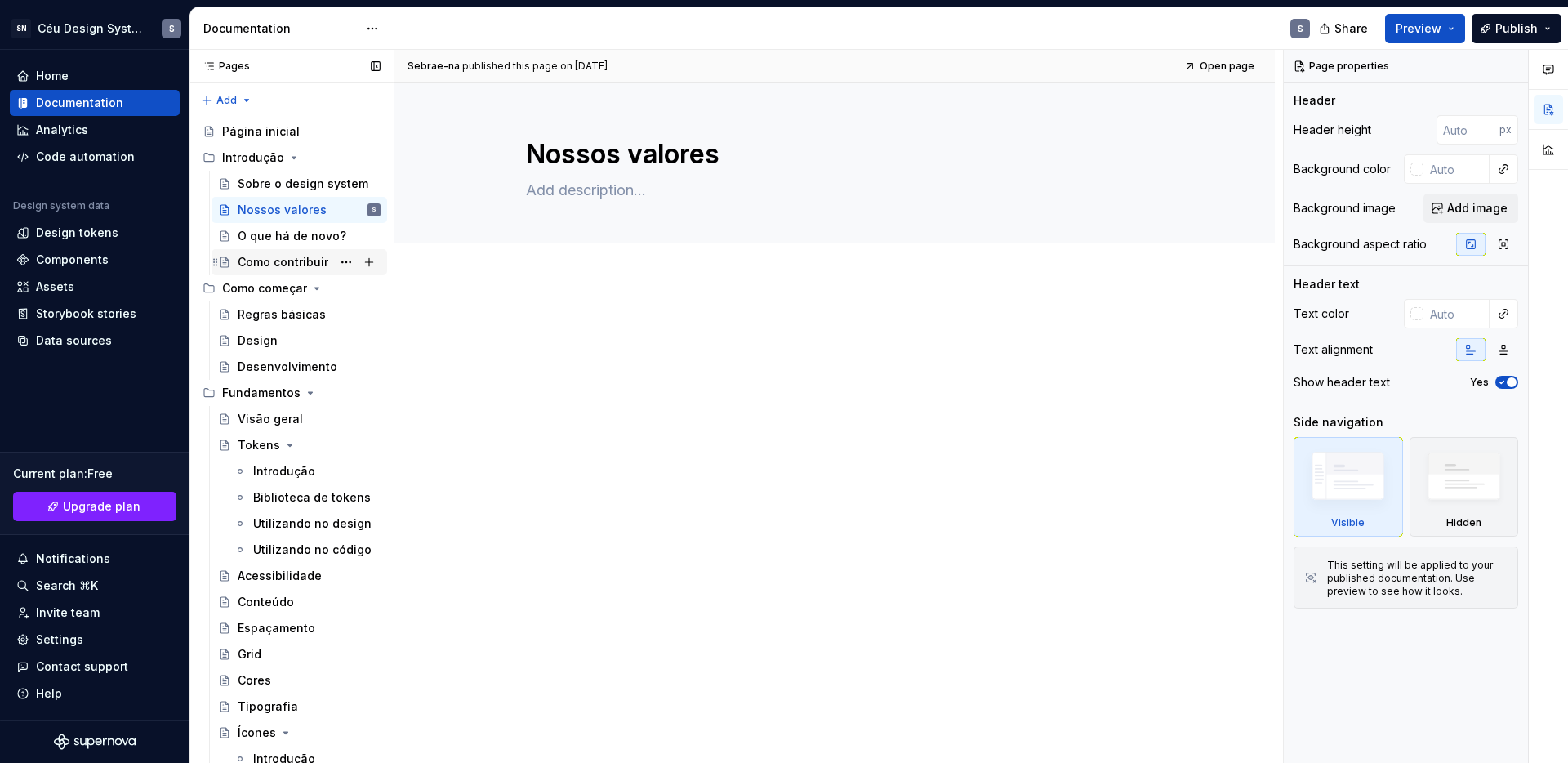
click at [277, 268] on div "Como contribuir" at bounding box center [283, 263] width 90 height 17
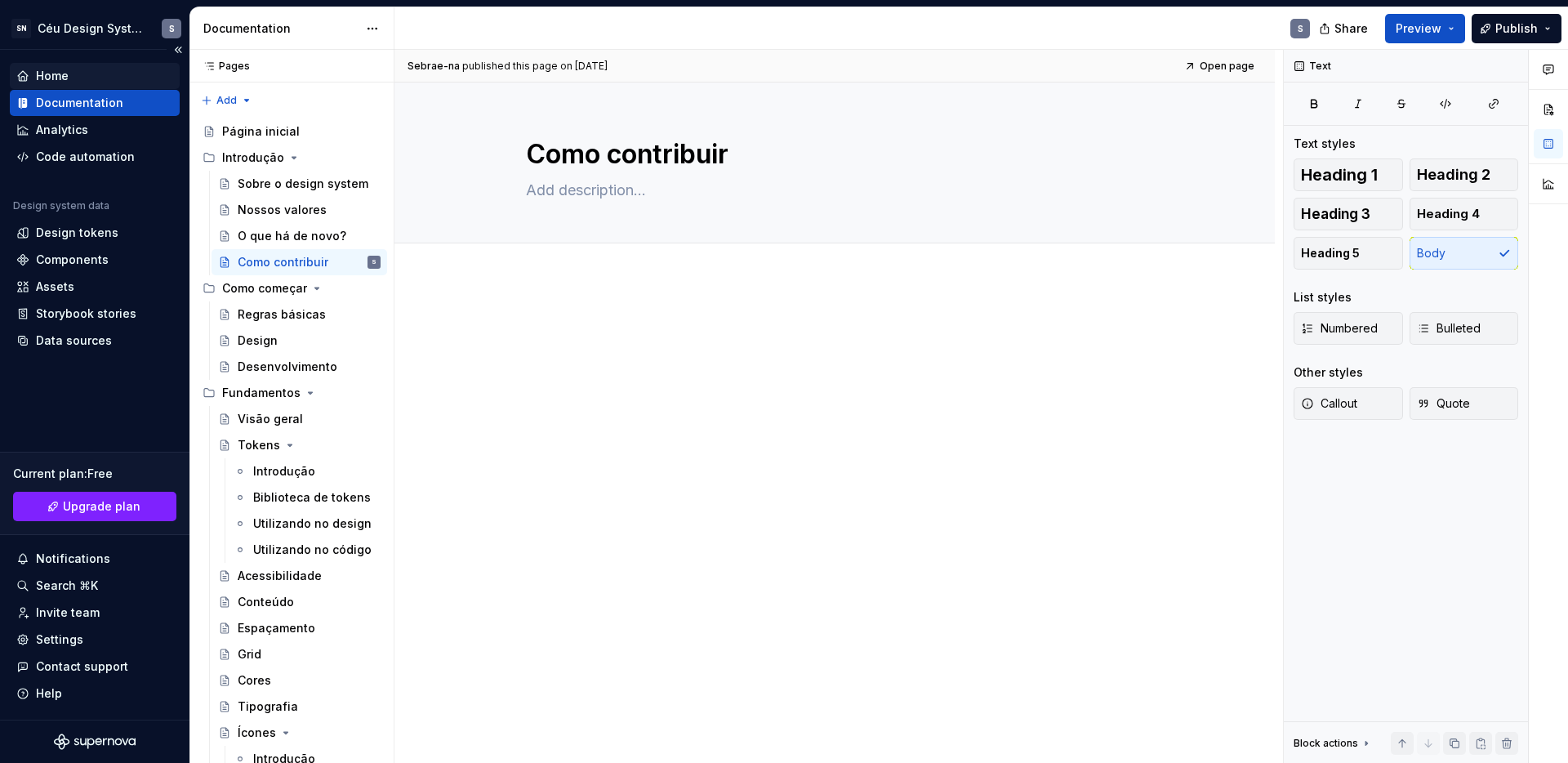
click at [34, 70] on div "Home" at bounding box center [95, 76] width 156 height 17
type textarea "*"
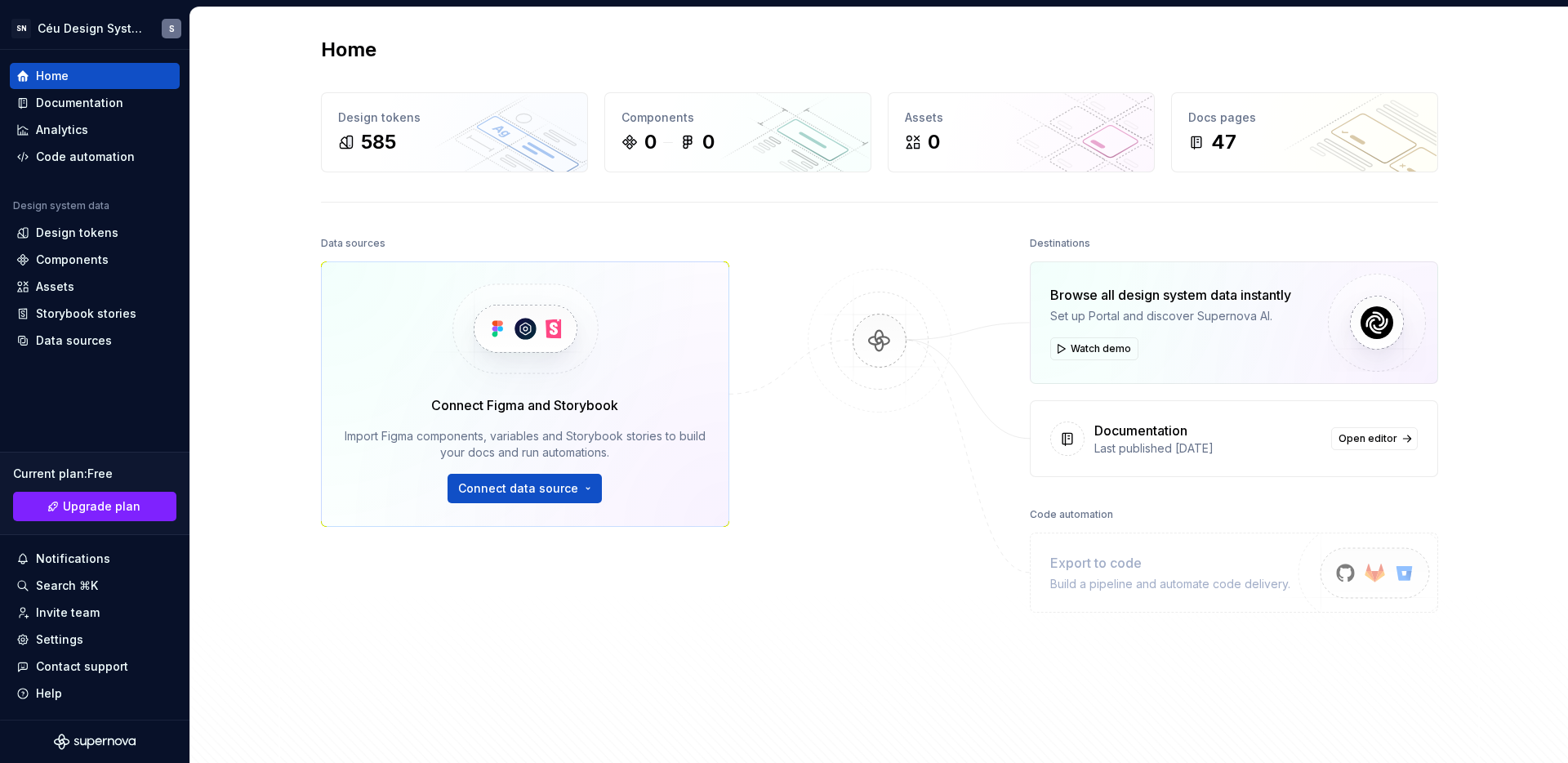
click at [940, 458] on div at bounding box center [879, 460] width 163 height 458
